Goal: Task Accomplishment & Management: Manage account settings

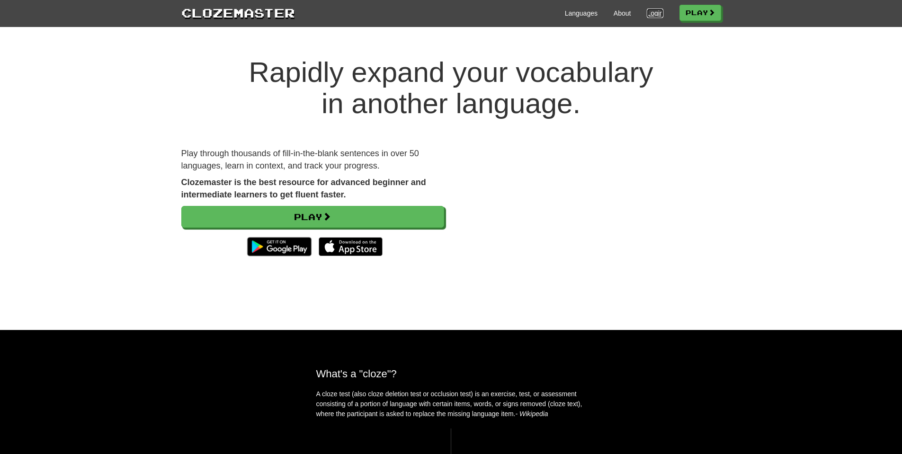
click at [650, 14] on link "Login" at bounding box center [655, 13] width 16 height 9
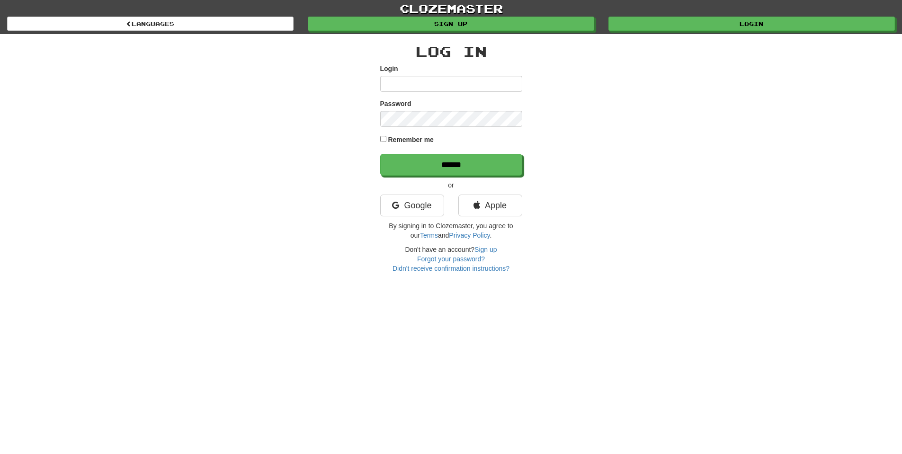
click at [464, 89] on input "Login" at bounding box center [451, 84] width 142 height 16
click at [462, 75] on div "Login" at bounding box center [451, 78] width 142 height 28
type input "*********"
click at [380, 154] on input "******" at bounding box center [451, 165] width 142 height 22
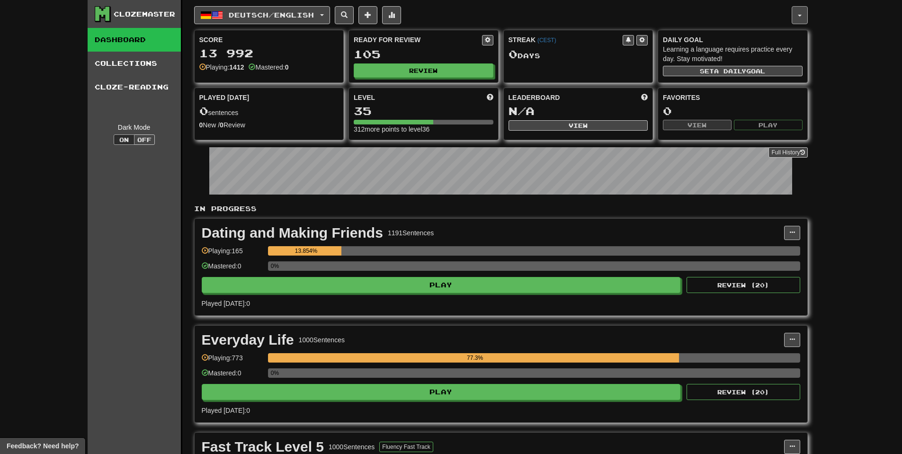
click at [793, 17] on div "Deutsch / English Deutsch / English Streak: 0 Review: 105 Points [DATE]: 0 Hrva…" at bounding box center [501, 15] width 614 height 18
click at [802, 17] on button "button" at bounding box center [800, 15] width 16 height 18
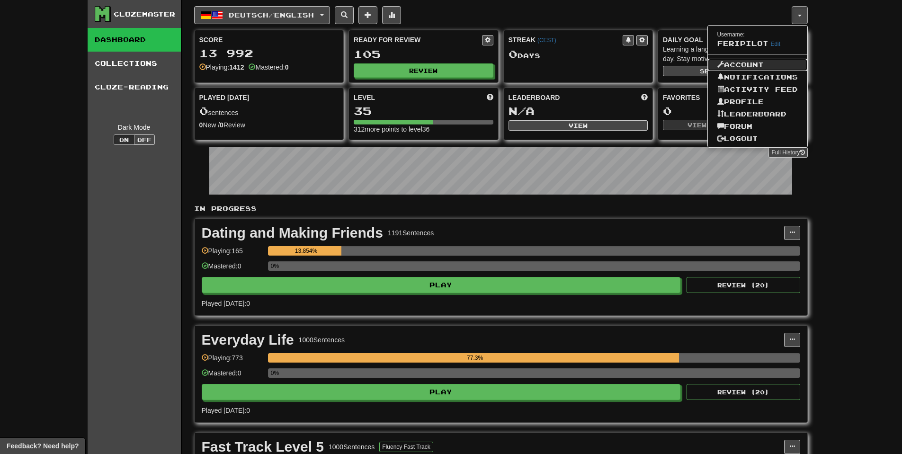
click at [745, 60] on link "Account" at bounding box center [757, 65] width 99 height 12
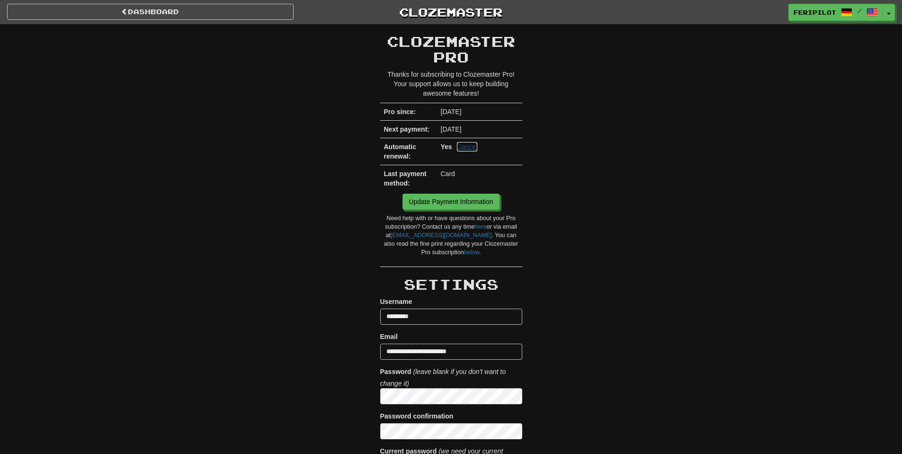
click at [462, 144] on link "Cancel" at bounding box center [467, 146] width 21 height 9
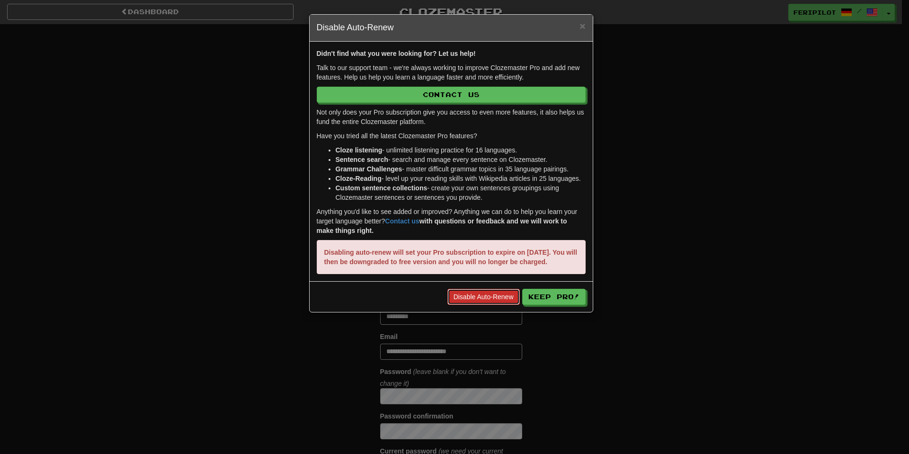
click at [496, 304] on link "Disable Auto-Renew" at bounding box center [484, 297] width 72 height 16
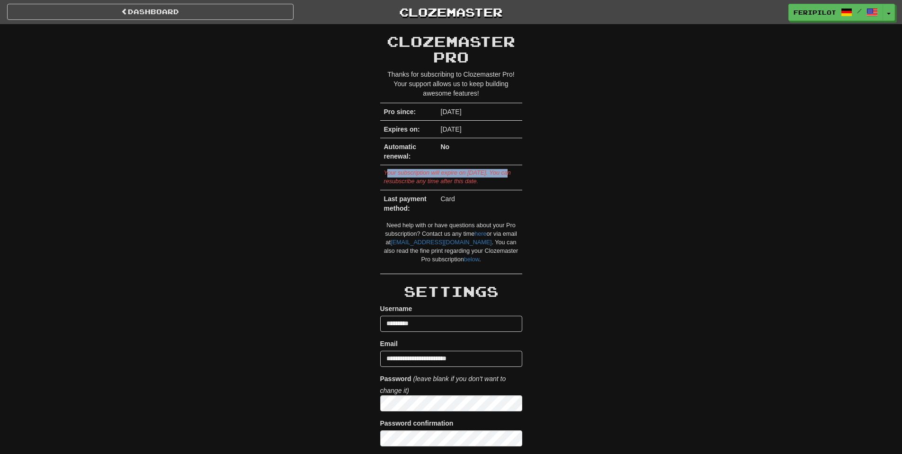
drag, startPoint x: 388, startPoint y: 166, endPoint x: 507, endPoint y: 174, distance: 119.6
click at [507, 174] on td "Your subscription will expire on [DATE]. You can resubscribe any time after thi…" at bounding box center [451, 177] width 142 height 25
